Goal: Information Seeking & Learning: Understand process/instructions

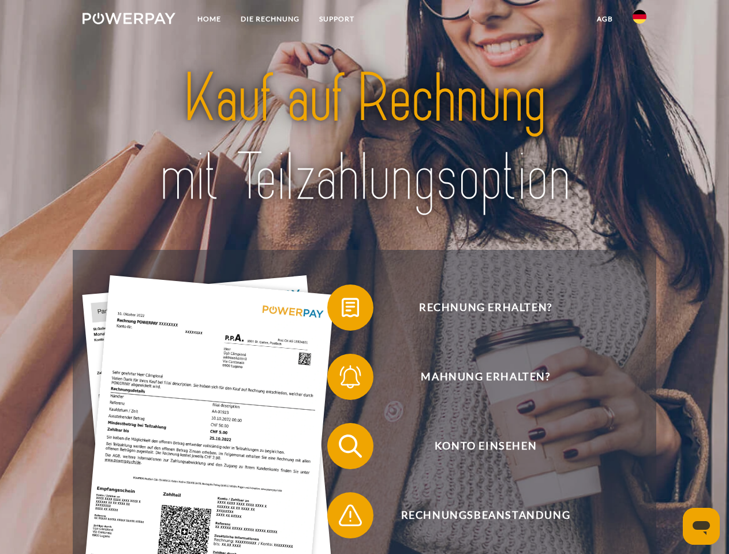
click at [129, 20] on img at bounding box center [129, 19] width 93 height 12
click at [639, 20] on img at bounding box center [640, 17] width 14 height 14
click at [604, 19] on link "agb" at bounding box center [605, 19] width 36 height 21
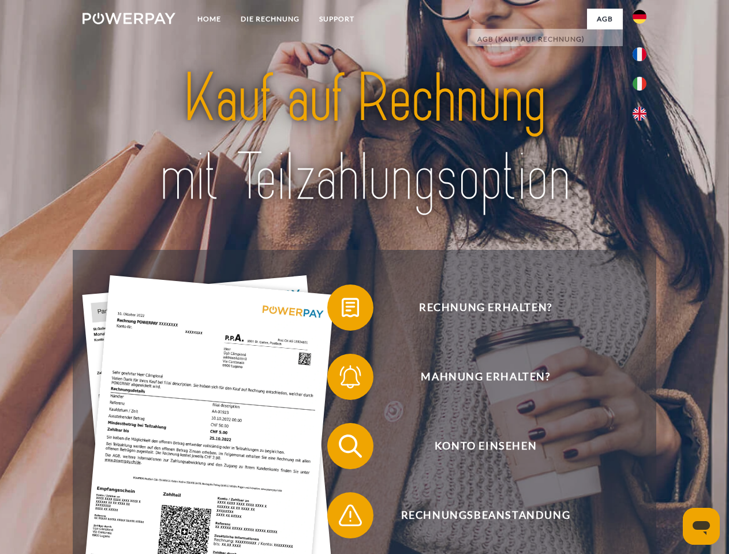
click at [342, 310] on span at bounding box center [333, 308] width 58 height 58
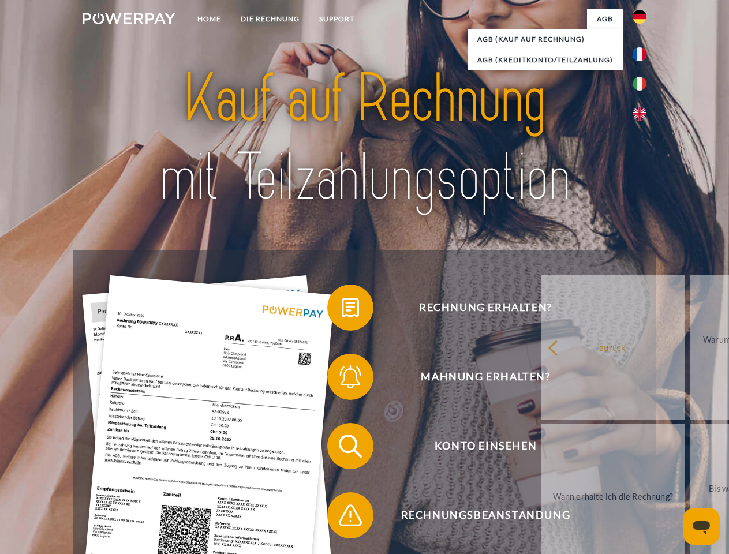
click at [342, 379] on div "Rechnung erhalten? Mahnung erhalten? Konto einsehen" at bounding box center [364, 481] width 583 height 462
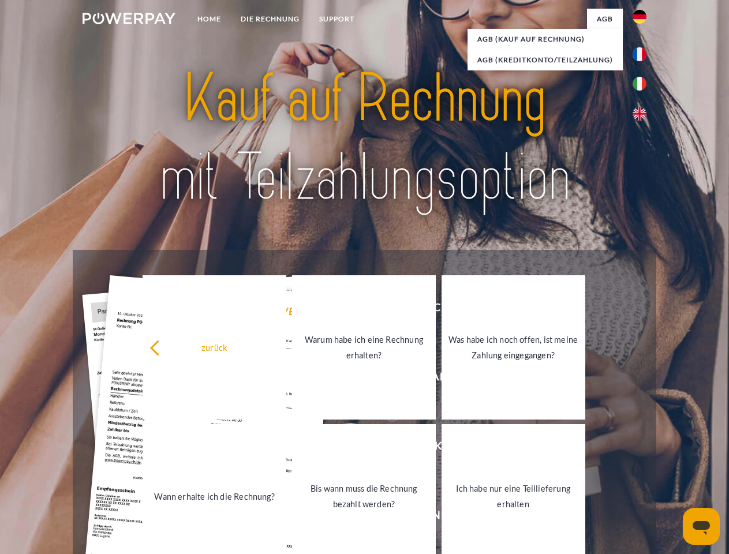
click at [342, 448] on link "Bis wann muss die Rechnung bezahlt werden?" at bounding box center [364, 496] width 144 height 144
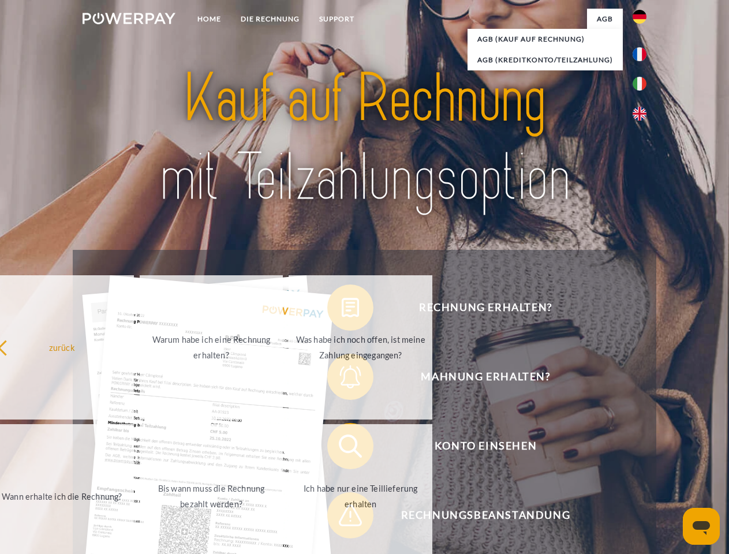
click at [342, 518] on span at bounding box center [333, 515] width 58 height 58
